Goal: Obtain resource: Obtain resource

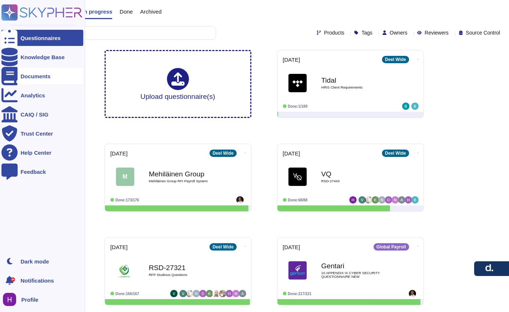
click at [39, 72] on div "Documents" at bounding box center [42, 76] width 82 height 16
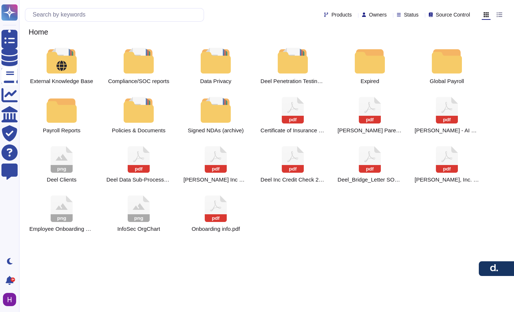
click at [89, 21] on div "Products Owners Status Source Control" at bounding box center [267, 15] width 484 height 18
click at [90, 14] on input "text" at bounding box center [116, 14] width 175 height 13
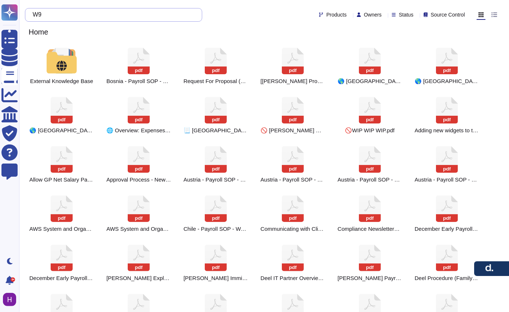
type input "W"
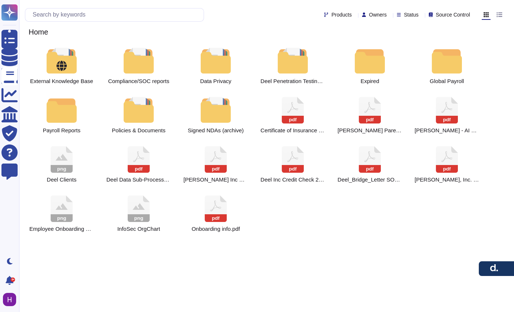
click at [116, 5] on div "Products Owners Status Source Control Home" at bounding box center [266, 21] width 495 height 43
click at [115, 16] on input "text" at bounding box center [116, 14] width 175 height 13
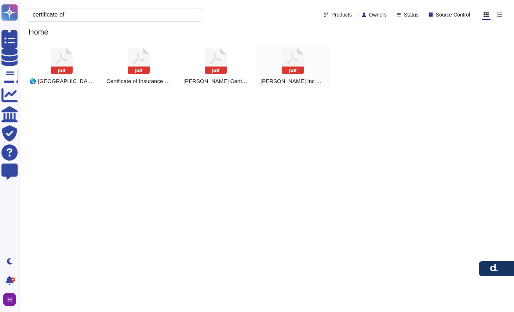
click at [324, 71] on div "pdf Deel Inc Certificate of Incumbency" at bounding box center [292, 66] width 73 height 46
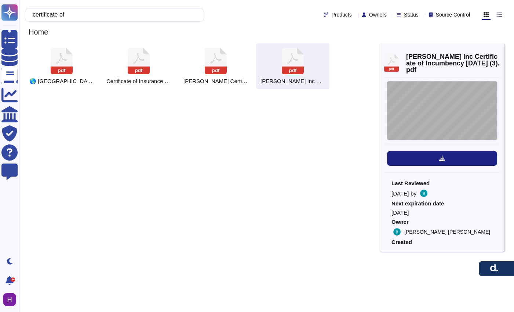
click at [437, 99] on div "4145 - 1437 - 0895.1 DEEL , INC. CERTIFICATE OF INCUMBENCY May 30, 2024 THE UND…" at bounding box center [442, 110] width 110 height 59
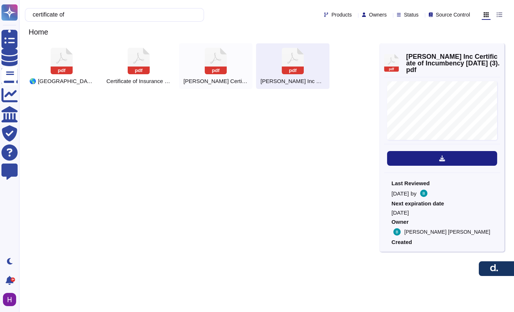
click at [201, 48] on div "pdf Deel Certificate of Insurance (COI) 2025" at bounding box center [215, 66] width 73 height 46
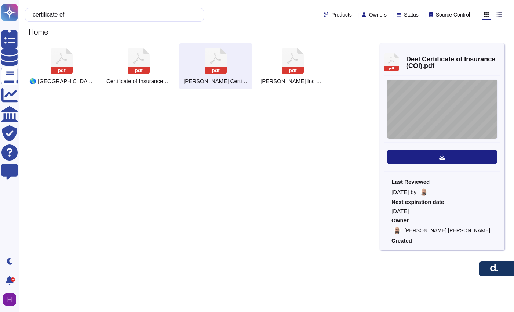
click at [456, 106] on div "SHOULD ANY OF THE ABOVE DESCRIBED POLICIES BE CANCELLED BEFORE THE EXPIRATION D…" at bounding box center [442, 109] width 110 height 59
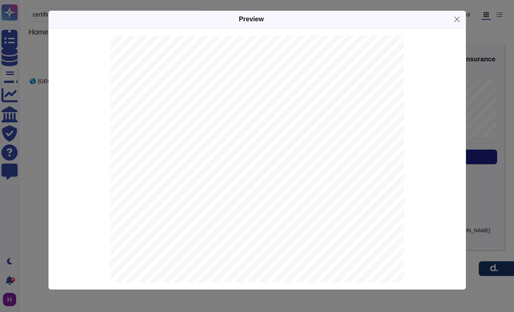
scroll to position [139, 0]
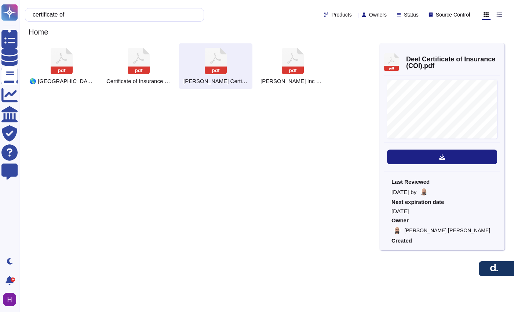
click at [218, 62] on icon at bounding box center [216, 61] width 22 height 26
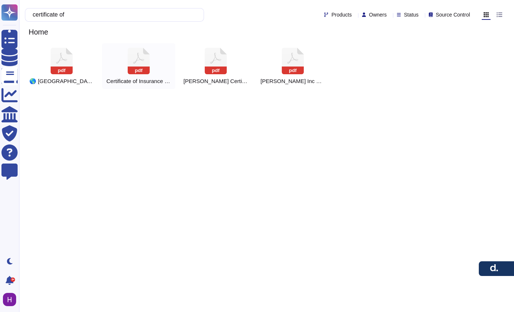
click at [121, 70] on div "pdf Certificate of Insurance Liability Deel, Inc." at bounding box center [138, 66] width 73 height 46
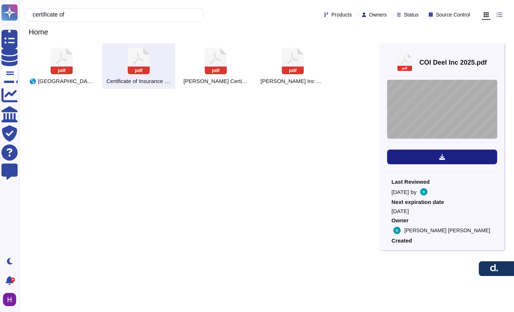
click at [431, 122] on div "SHOULD ANY OF THE ABOVE DESCRIBED POLICIES BE CANCELLED BEFORE THE EXPIRATION D…" at bounding box center [442, 109] width 110 height 59
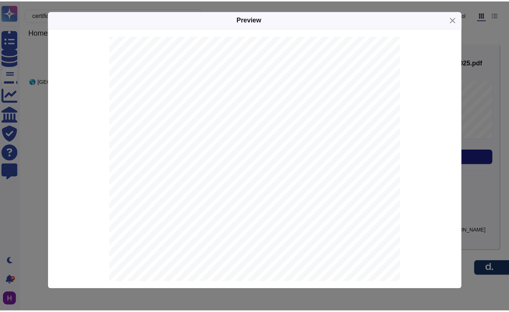
scroll to position [64, 0]
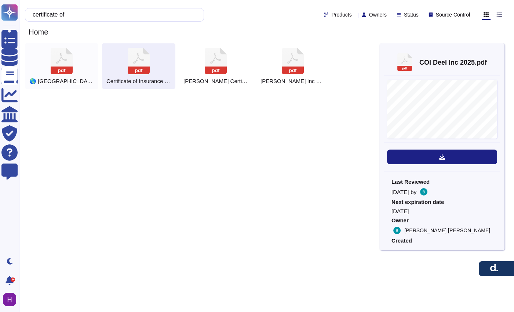
click at [69, 66] on icon at bounding box center [62, 61] width 22 height 26
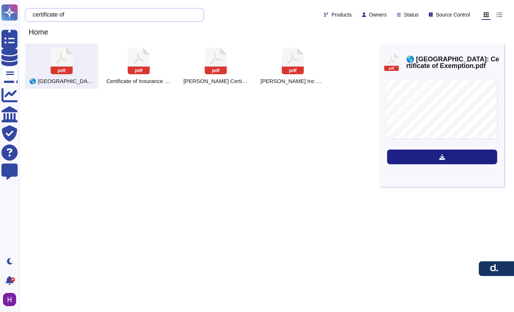
click at [131, 12] on input "certificate of" at bounding box center [112, 14] width 167 height 13
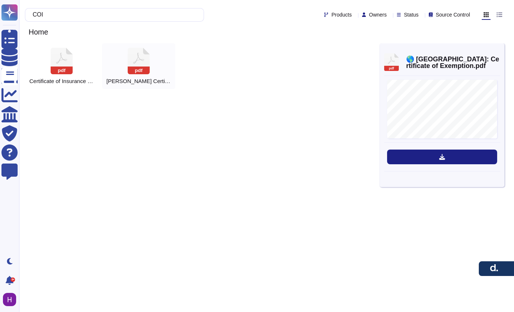
click at [154, 70] on div "pdf Deel Certificate of Insurance (COI) 2025" at bounding box center [138, 66] width 73 height 46
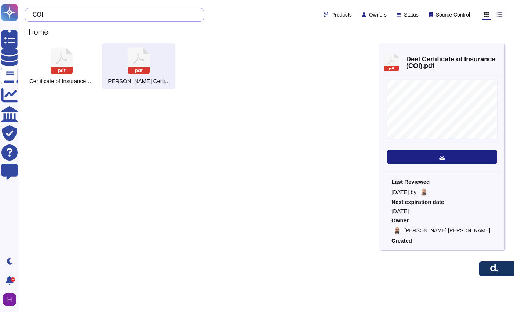
click at [156, 15] on input "COI" at bounding box center [112, 14] width 167 height 13
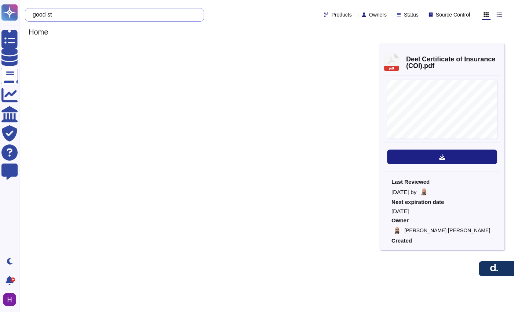
type input "good sta"
